Goal: Task Accomplishment & Management: Use online tool/utility

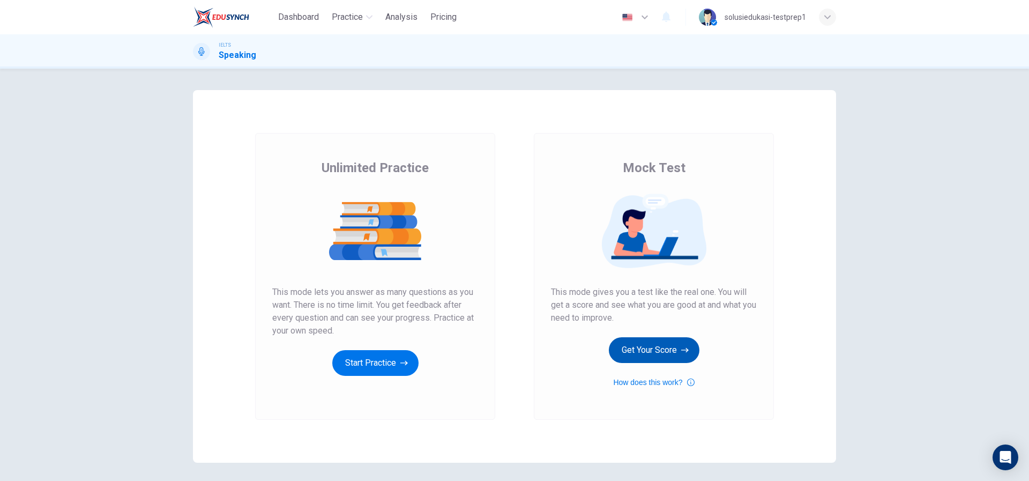
click at [648, 346] on button "Get Your Score" at bounding box center [654, 350] width 91 height 26
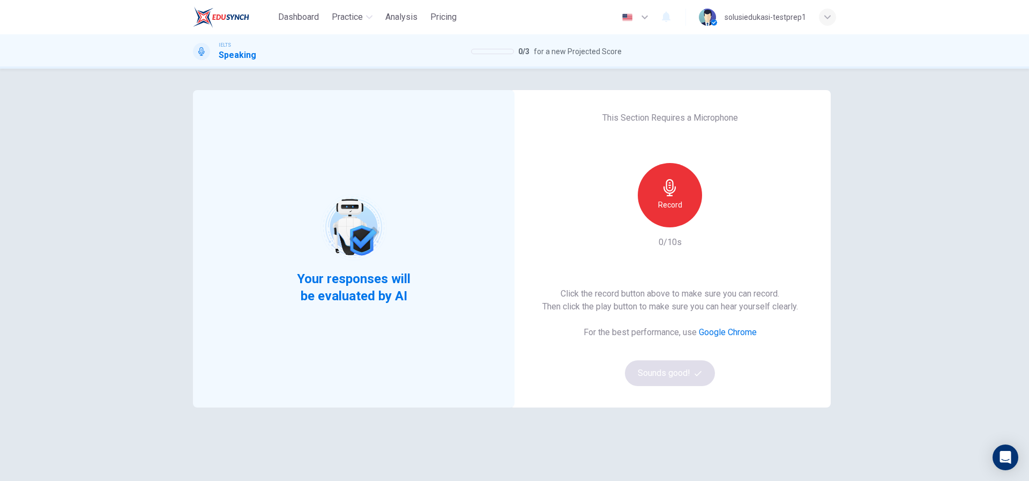
click at [670, 201] on h6 "Record" at bounding box center [670, 204] width 24 height 13
click at [655, 210] on div "Stop" at bounding box center [670, 195] width 64 height 64
click at [670, 370] on button "Sounds good!" at bounding box center [670, 373] width 90 height 26
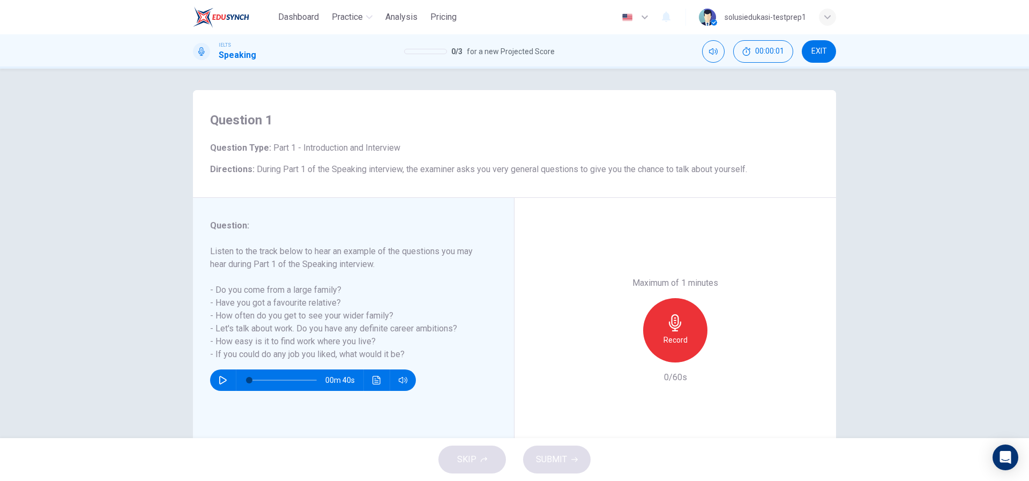
click at [667, 342] on h6 "Record" at bounding box center [676, 339] width 24 height 13
click at [669, 343] on h6 "Stop" at bounding box center [675, 339] width 16 height 13
click at [549, 459] on span "SUBMIT" at bounding box center [551, 459] width 31 height 15
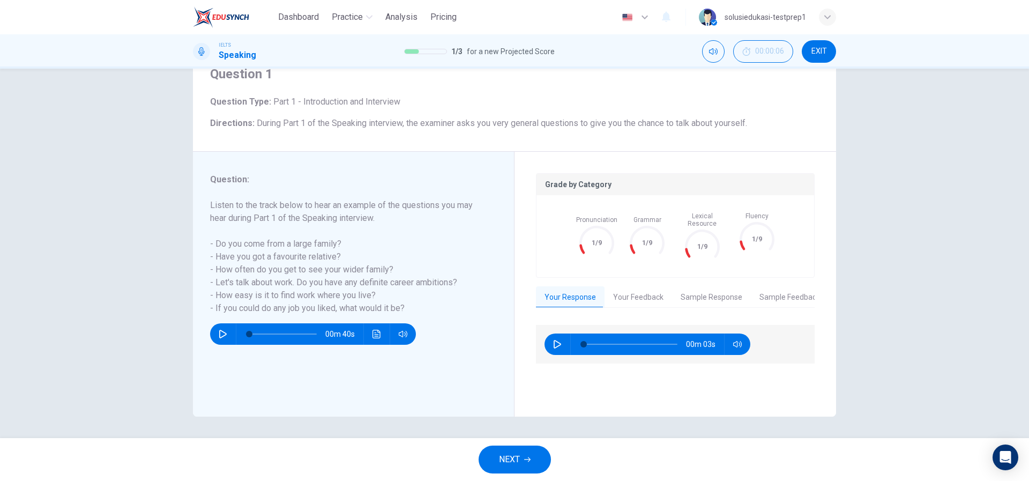
click at [522, 452] on button "NEXT" at bounding box center [515, 459] width 72 height 28
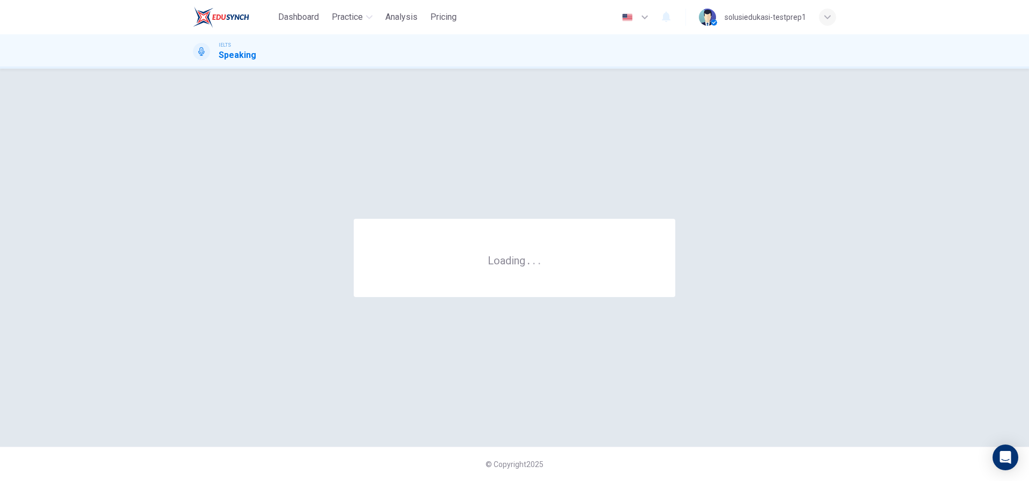
scroll to position [0, 0]
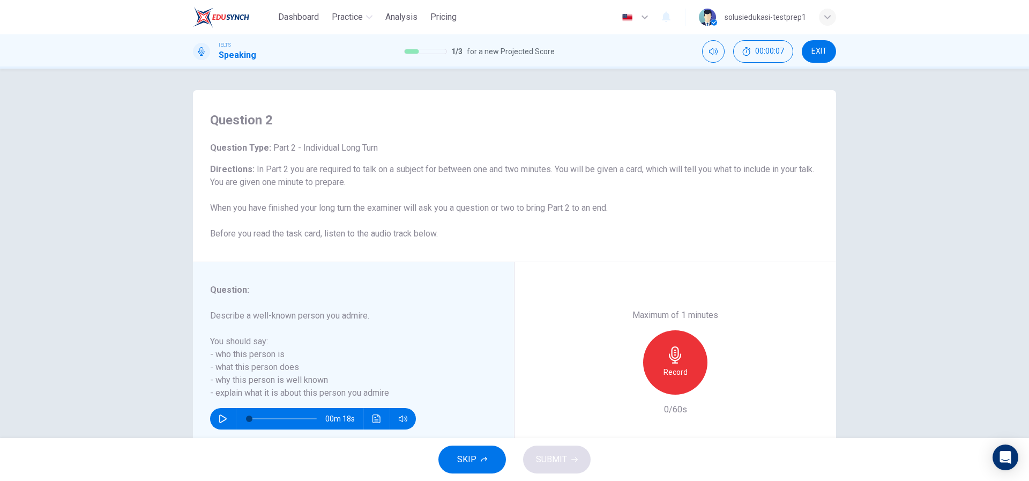
click at [686, 354] on div "Record" at bounding box center [675, 362] width 64 height 64
click at [674, 370] on h6 "Stop" at bounding box center [675, 372] width 16 height 13
click at [723, 385] on icon "button" at bounding box center [725, 386] width 5 height 6
click at [722, 385] on icon "button" at bounding box center [725, 386] width 8 height 8
click at [563, 455] on span "SUBMIT" at bounding box center [551, 459] width 31 height 15
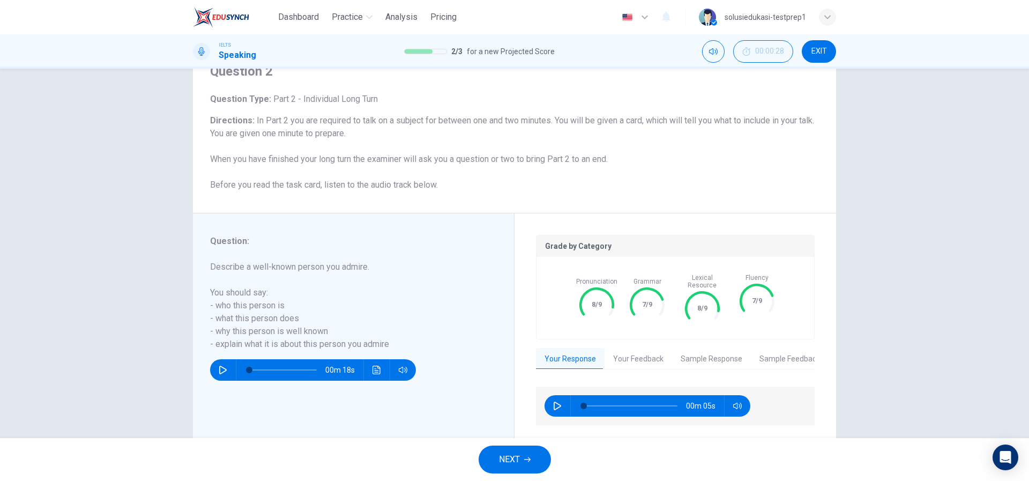
scroll to position [73, 0]
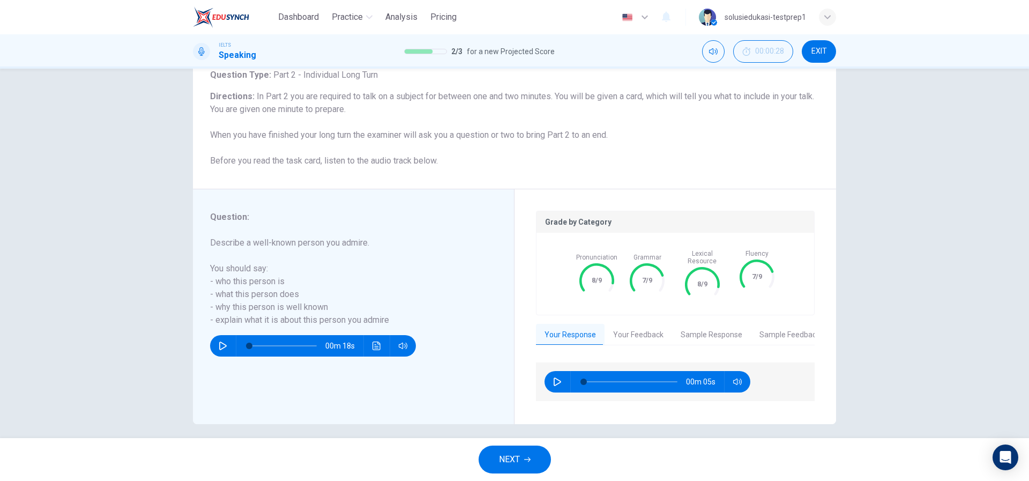
click at [514, 459] on span "NEXT" at bounding box center [509, 459] width 21 height 15
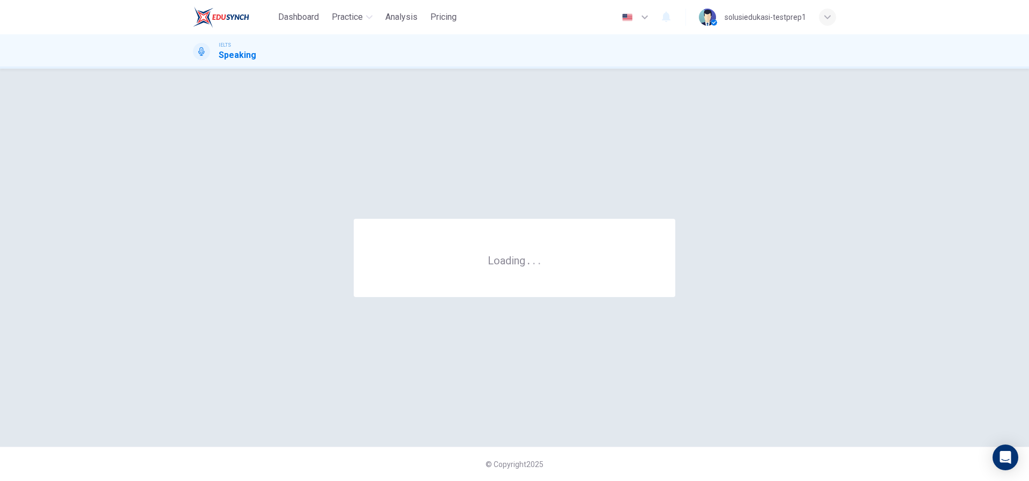
scroll to position [0, 0]
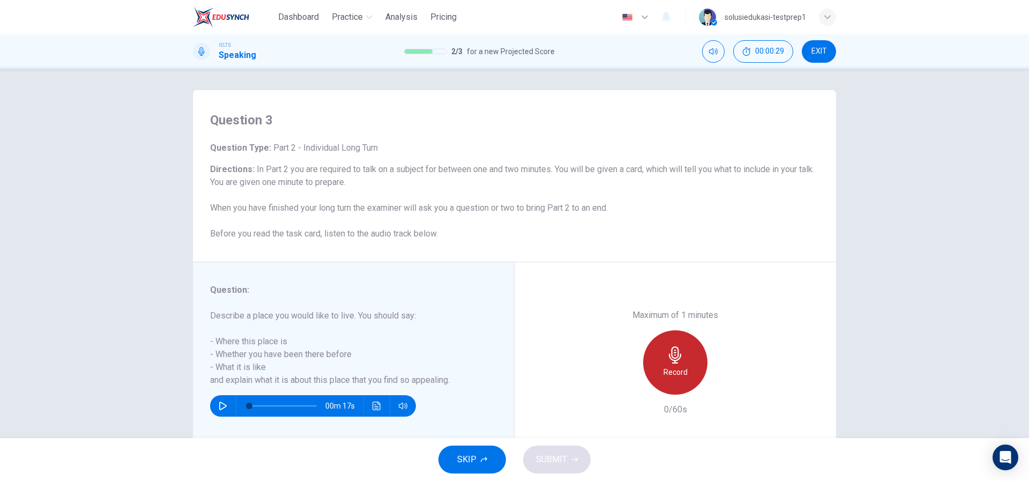
click at [685, 366] on div "Record" at bounding box center [675, 362] width 64 height 64
click at [680, 374] on div "Stop" at bounding box center [675, 362] width 64 height 64
click at [571, 459] on icon "button" at bounding box center [574, 459] width 6 height 5
